Goal: Information Seeking & Learning: Learn about a topic

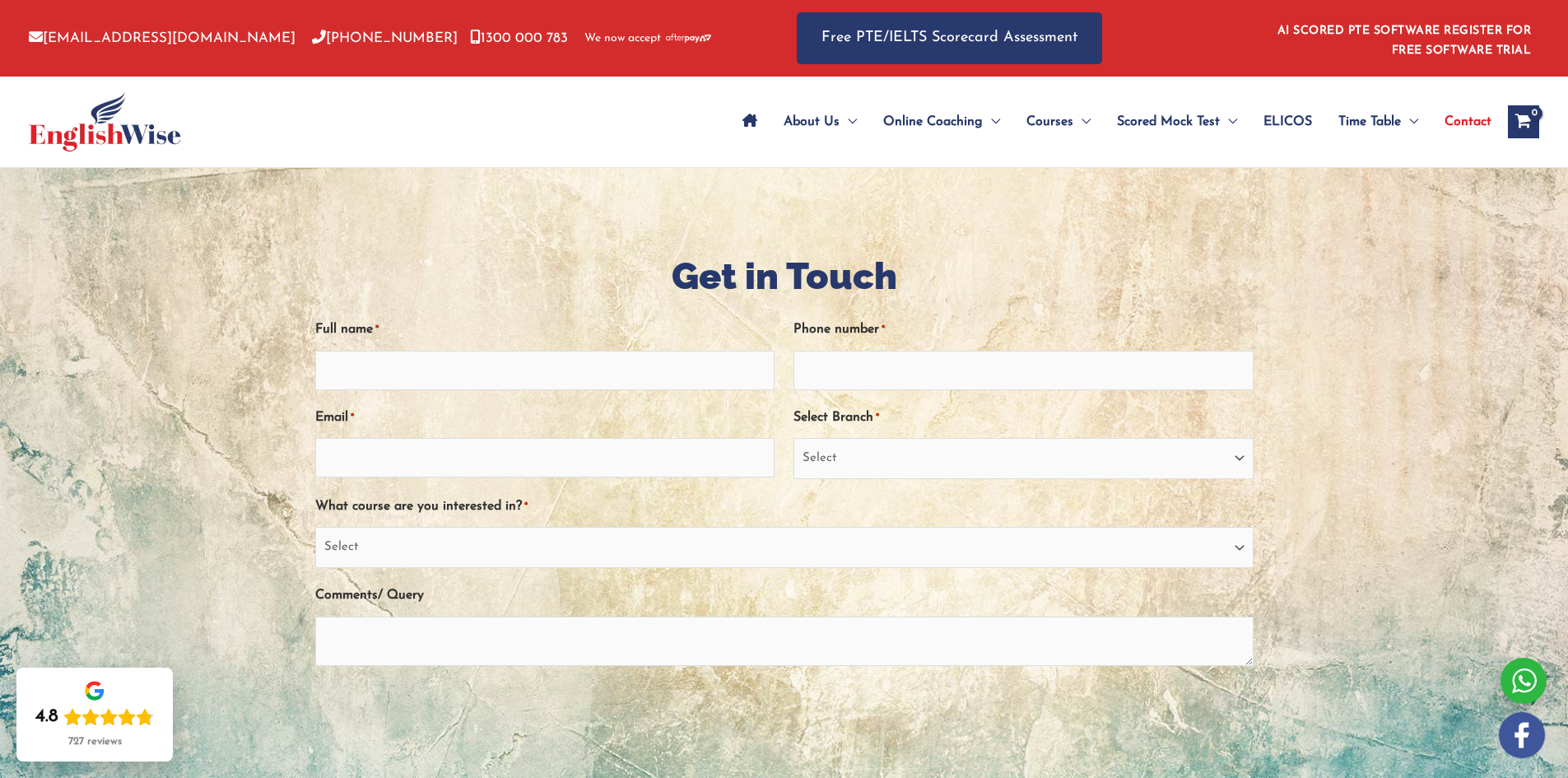
click at [126, 130] on img at bounding box center [105, 121] width 152 height 59
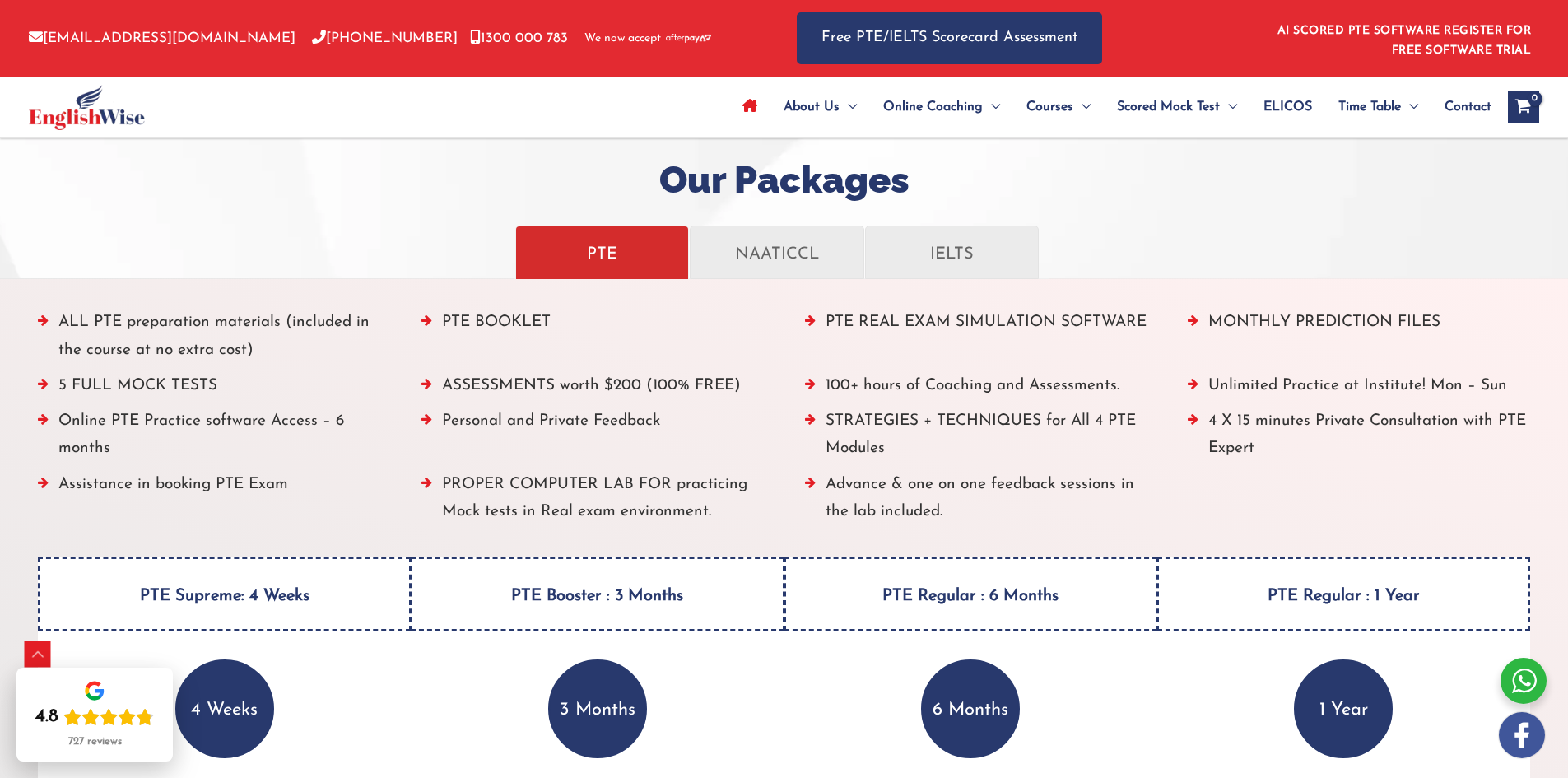
scroll to position [1867, 0]
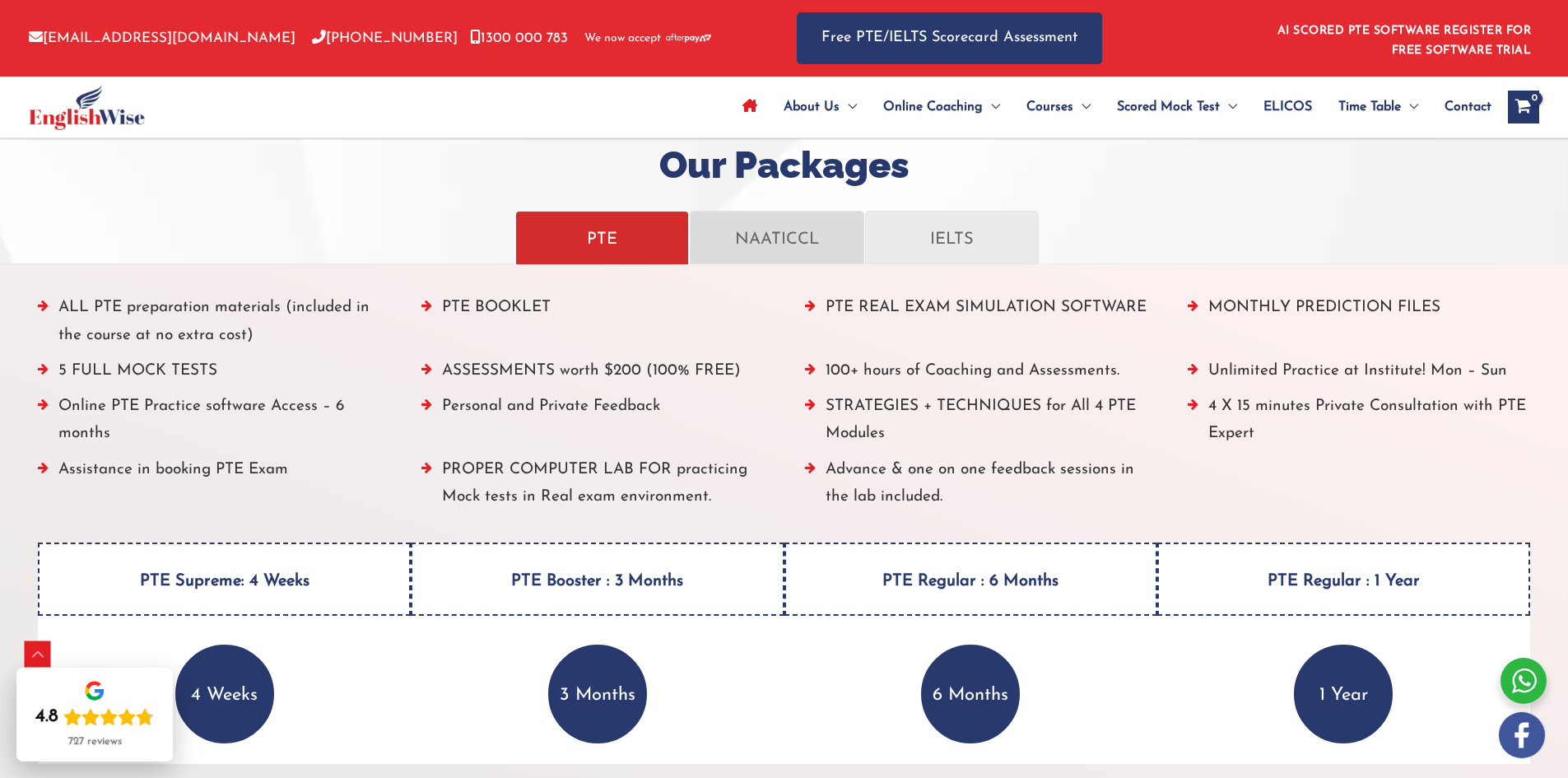
click at [755, 237] on p "NAATICCL" at bounding box center [777, 237] width 139 height 29
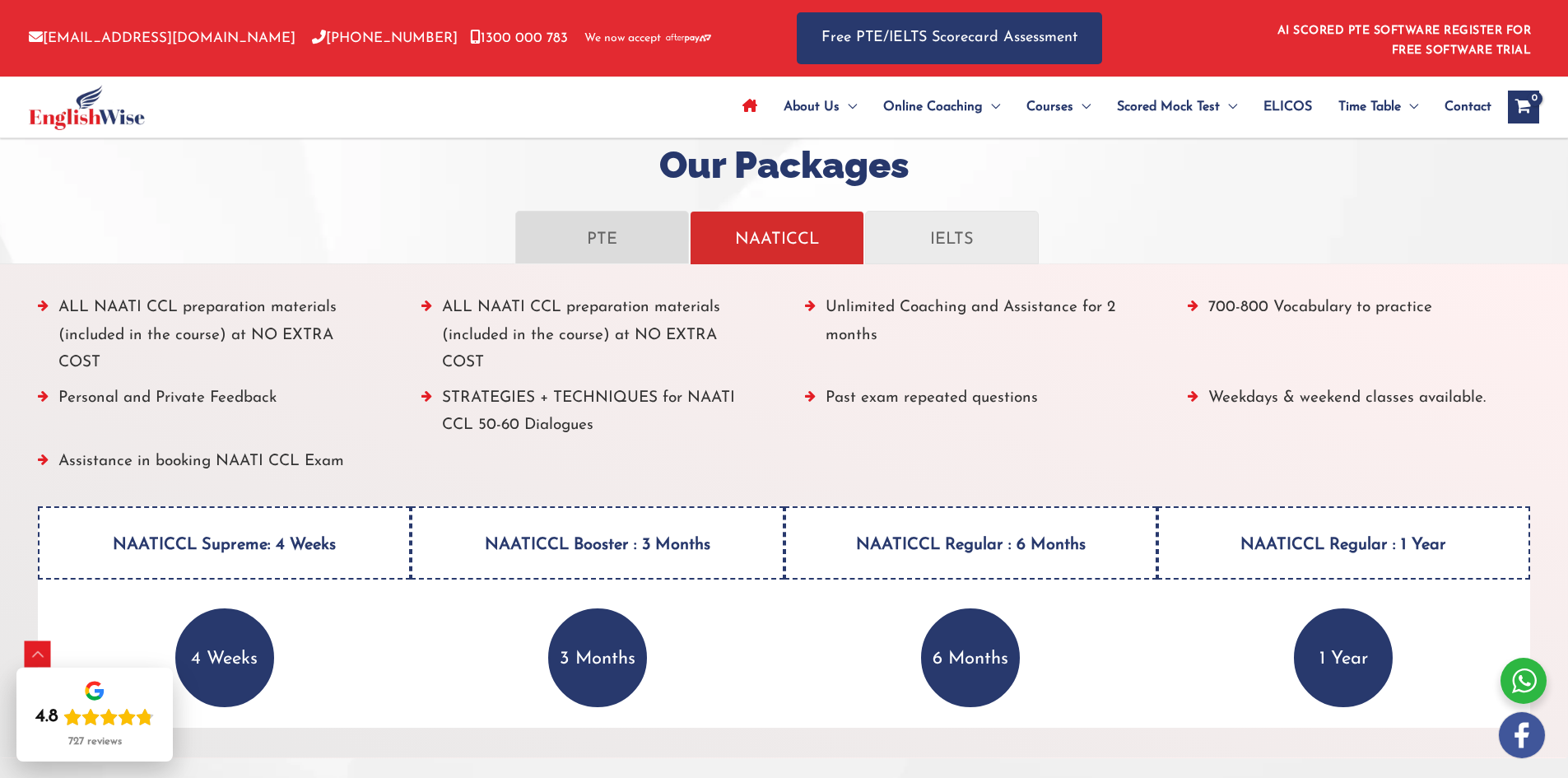
click at [623, 230] on p "PTE" at bounding box center [602, 237] width 139 height 29
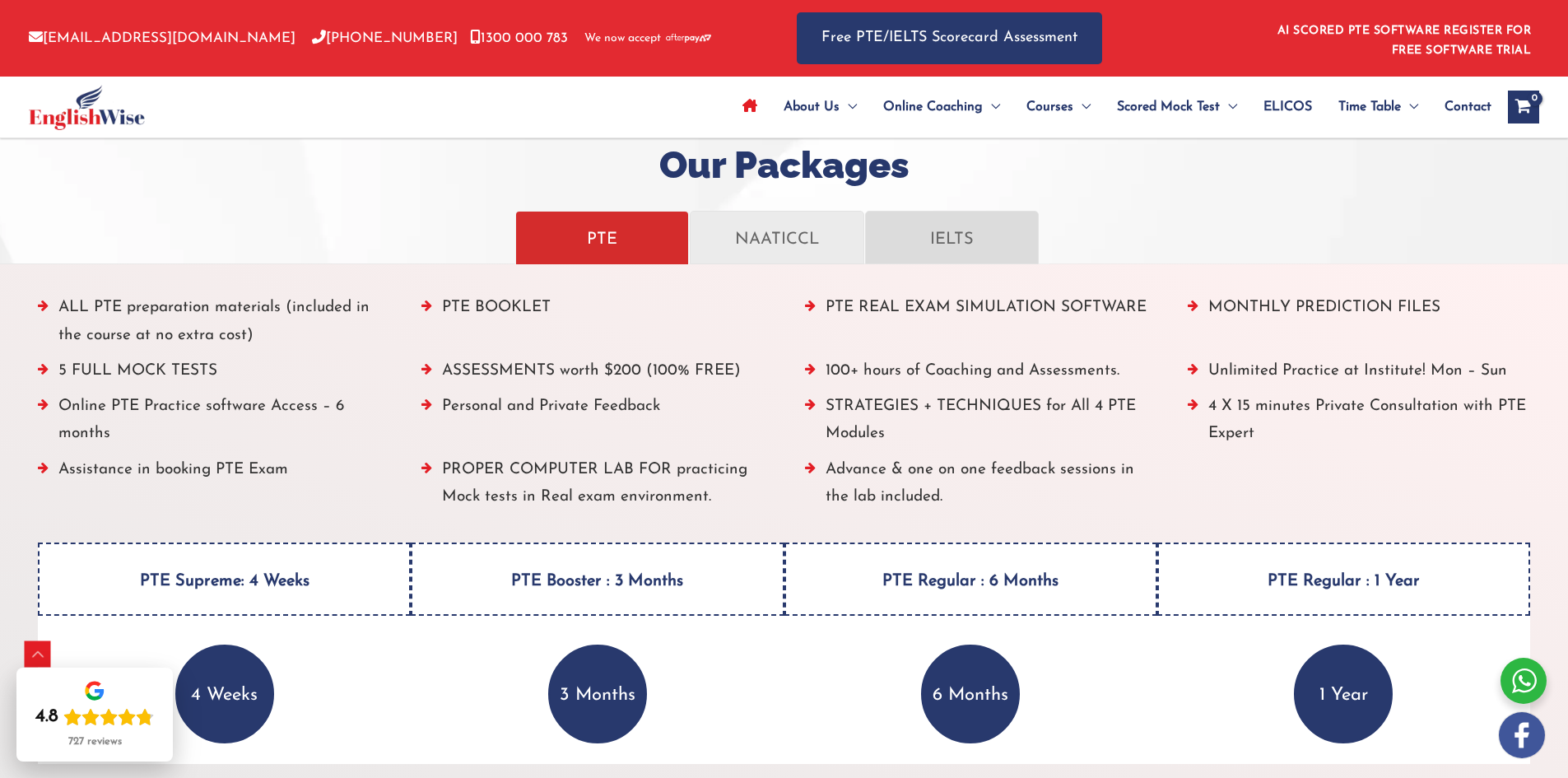
click at [913, 236] on p "IELTS" at bounding box center [952, 237] width 139 height 29
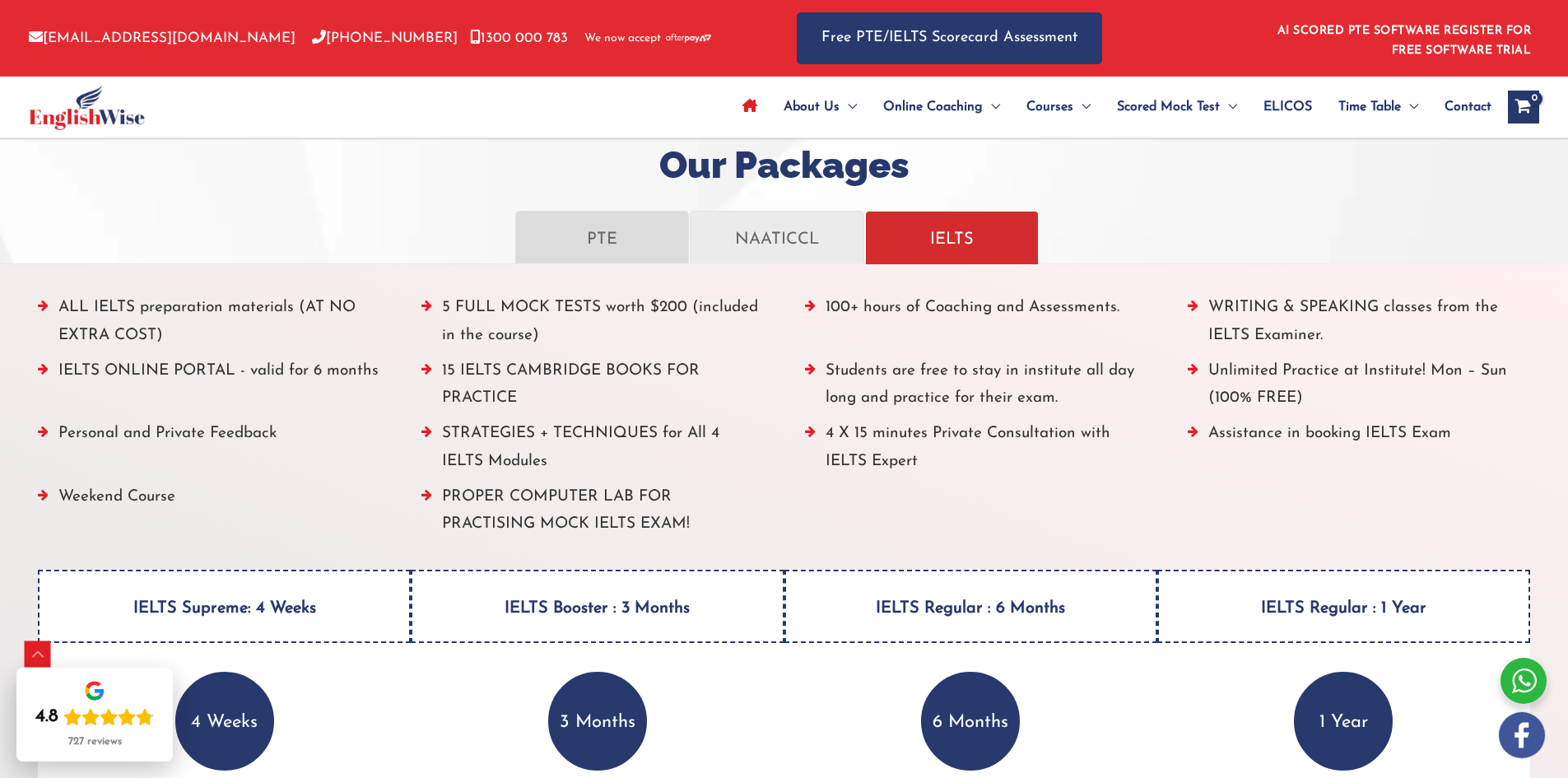
click at [636, 238] on p "PTE" at bounding box center [602, 237] width 139 height 29
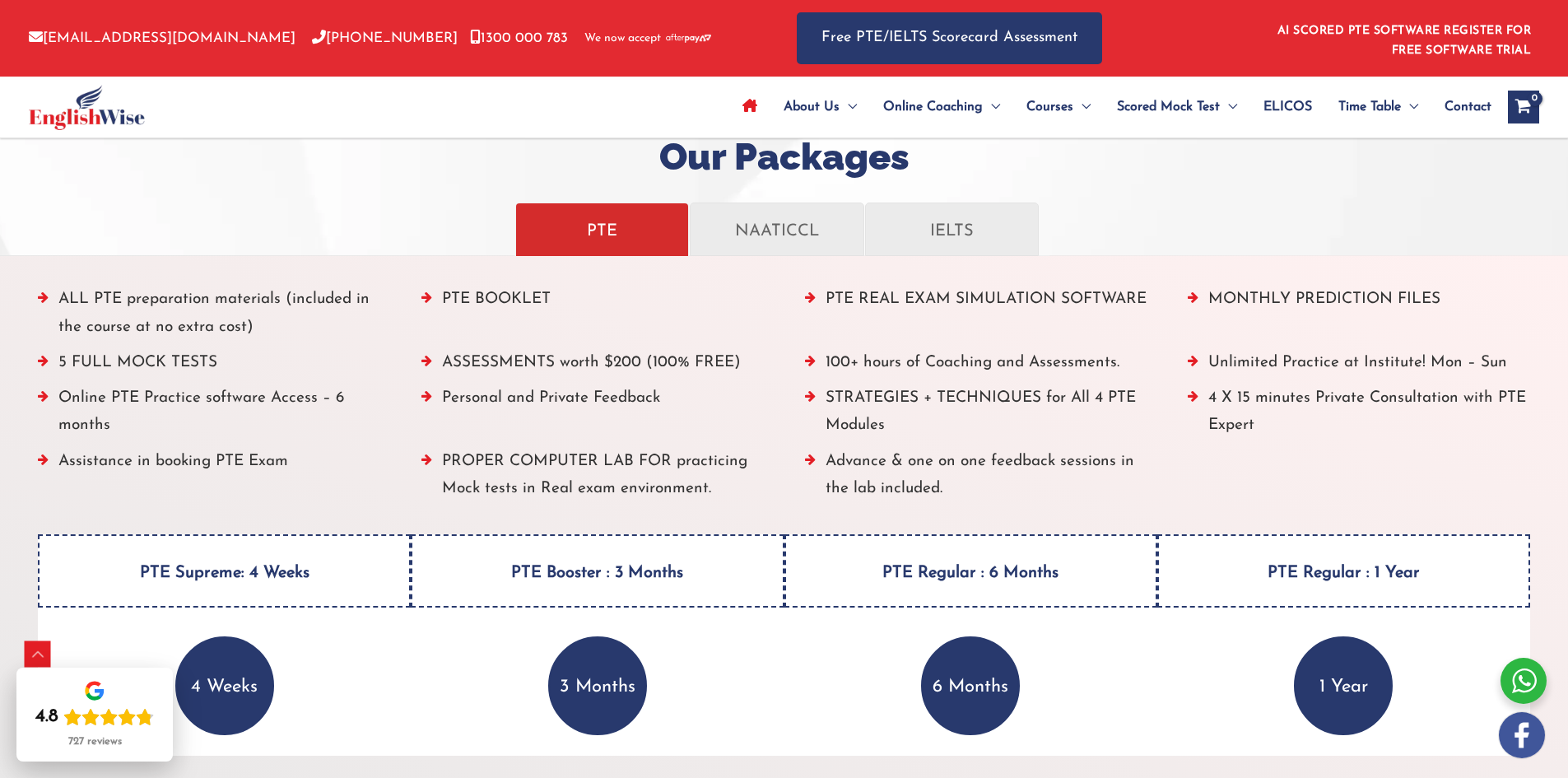
scroll to position [1867, 0]
